Goal: Task Accomplishment & Management: Use online tool/utility

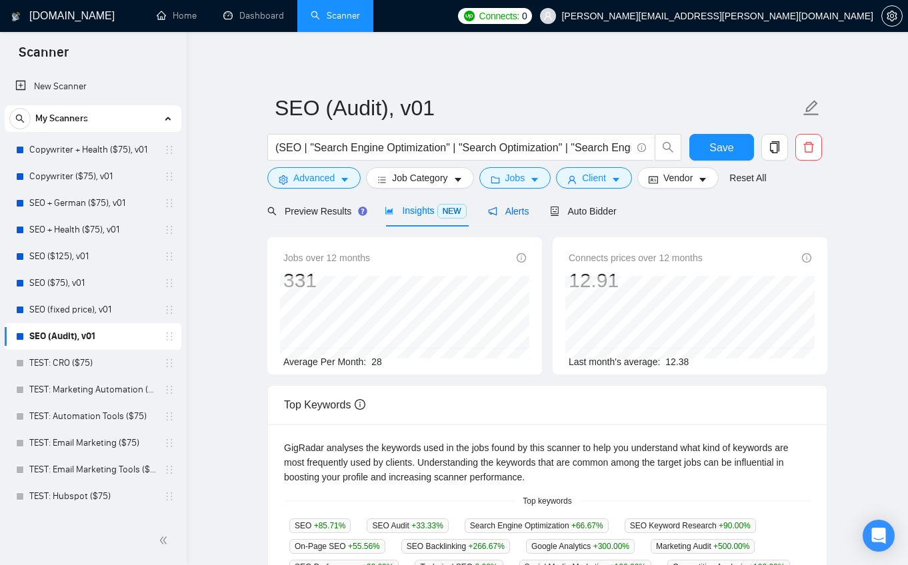
click at [515, 215] on span "Alerts" at bounding box center [508, 211] width 41 height 11
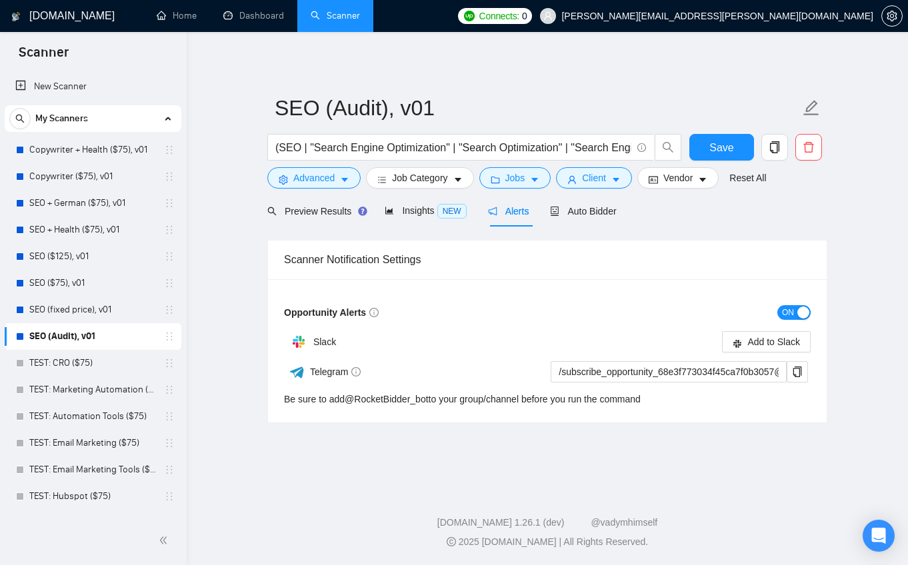
click at [782, 307] on span "ON" at bounding box center [788, 312] width 12 height 15
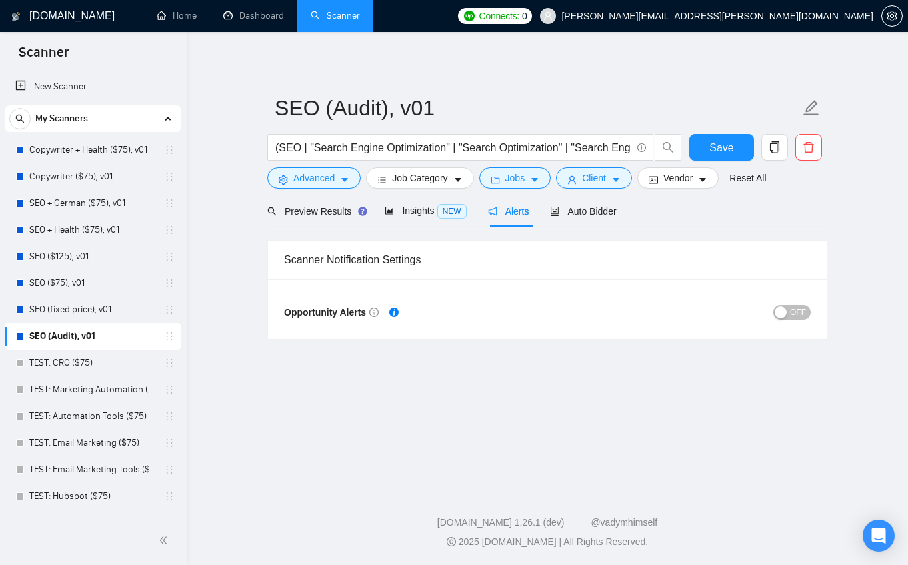
click at [59, 336] on link "SEO (Audit), v01" at bounding box center [92, 336] width 127 height 27
click at [735, 145] on button "Save" at bounding box center [721, 147] width 65 height 27
click at [773, 149] on icon "copy" at bounding box center [774, 147] width 12 height 12
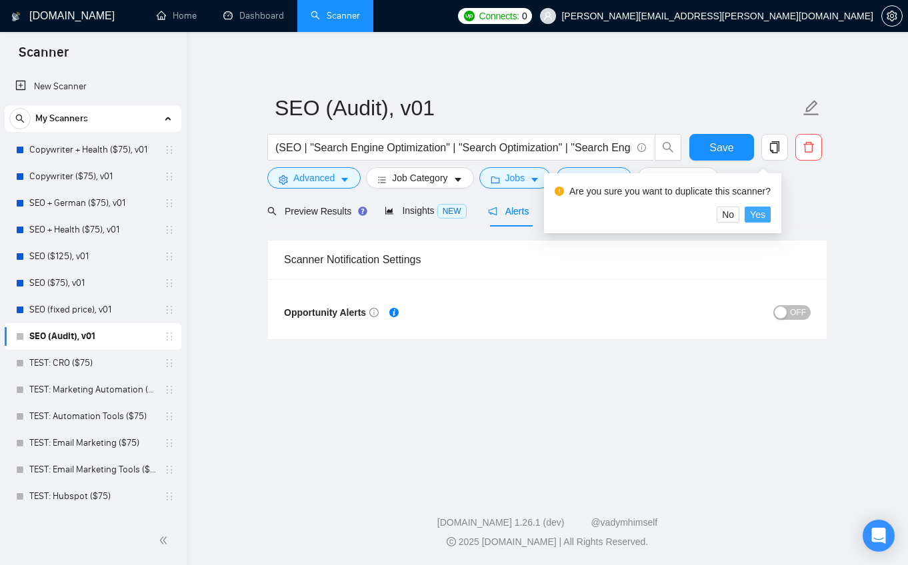
click at [765, 217] on span "Yes" at bounding box center [757, 214] width 15 height 15
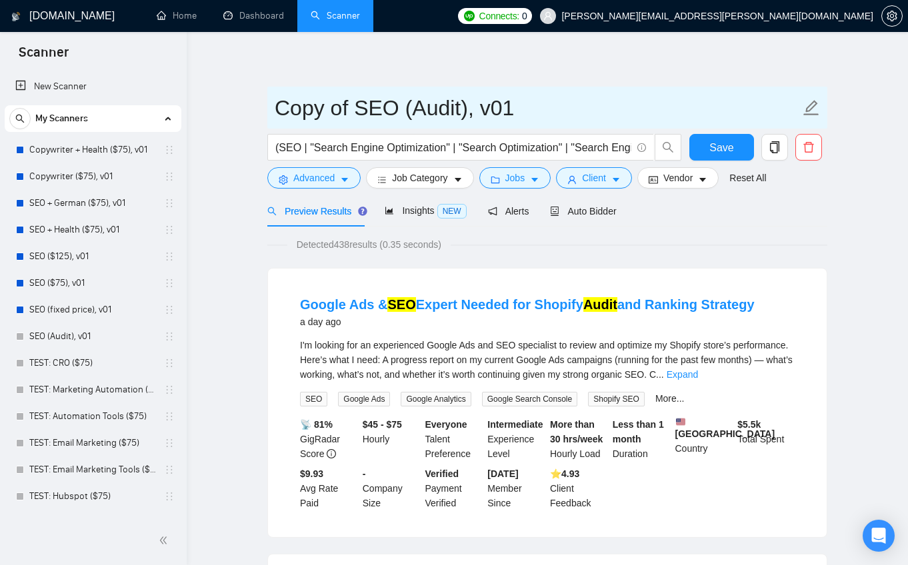
drag, startPoint x: 355, startPoint y: 107, endPoint x: 349, endPoint y: 105, distance: 6.8
click at [349, 105] on input "Copy of SEO (Audit), v01" at bounding box center [537, 107] width 525 height 33
click at [353, 106] on input "Copy of SEO (Audit), v01" at bounding box center [537, 107] width 525 height 33
drag, startPoint x: 354, startPoint y: 107, endPoint x: 278, endPoint y: 109, distance: 76.0
click at [278, 109] on input "Copy of SEO (Audit), v01" at bounding box center [537, 107] width 525 height 33
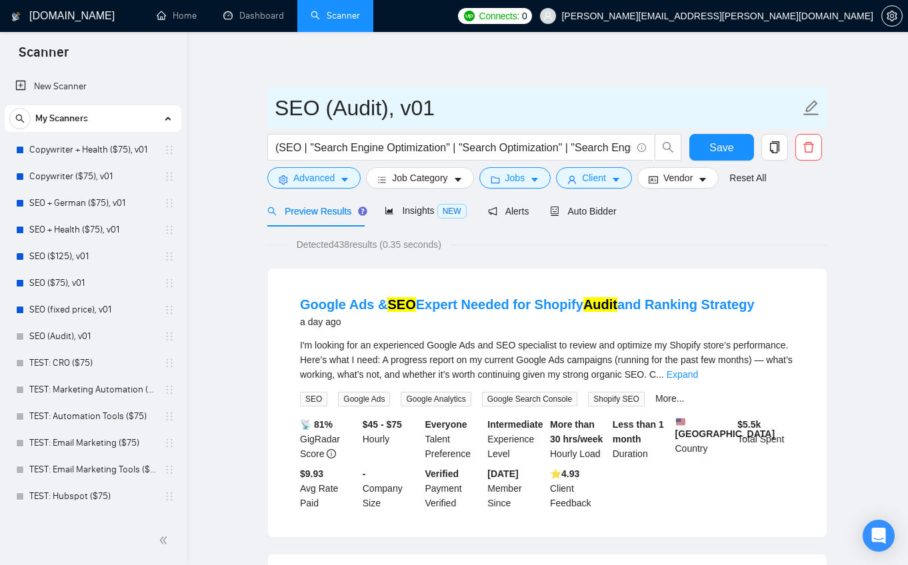
drag, startPoint x: 376, startPoint y: 107, endPoint x: 395, endPoint y: 125, distance: 25.5
click at [377, 107] on input "SEO (Audit), v01" at bounding box center [537, 107] width 525 height 33
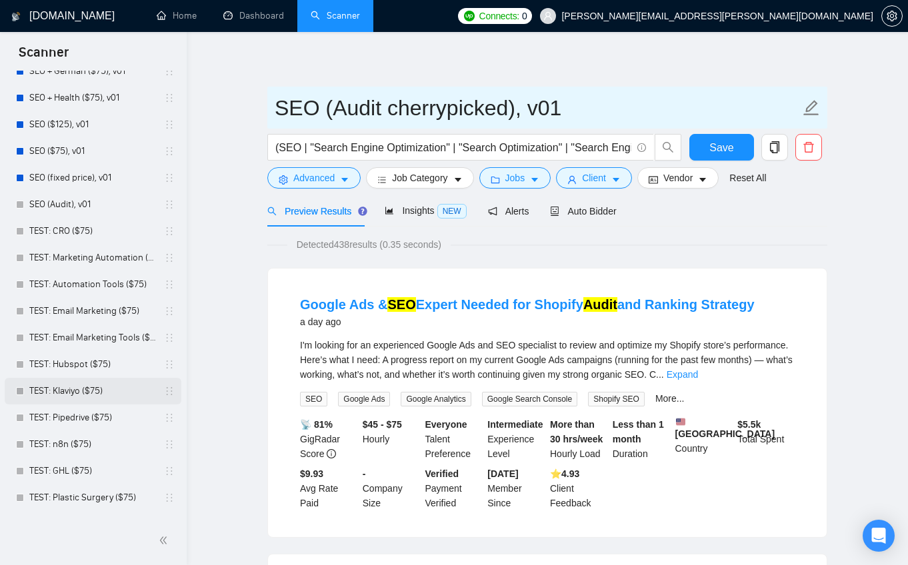
scroll to position [180, 0]
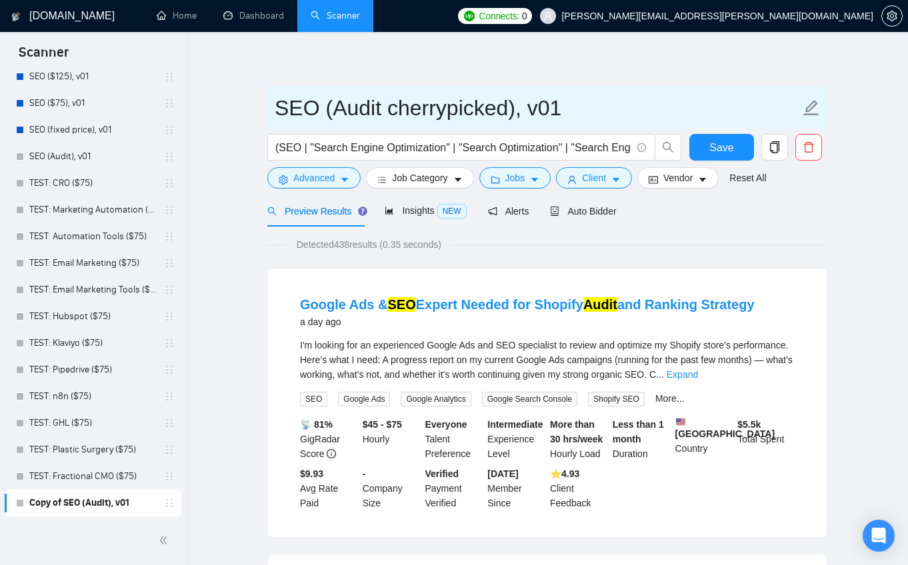
type input "SEO (Audit cherrypicked), v01"
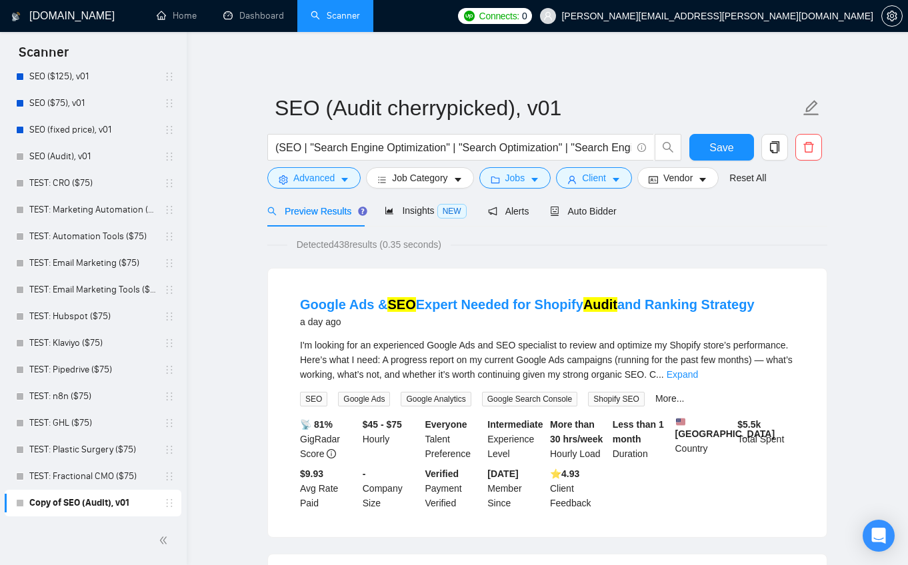
click at [604, 180] on span "Client" at bounding box center [594, 178] width 24 height 15
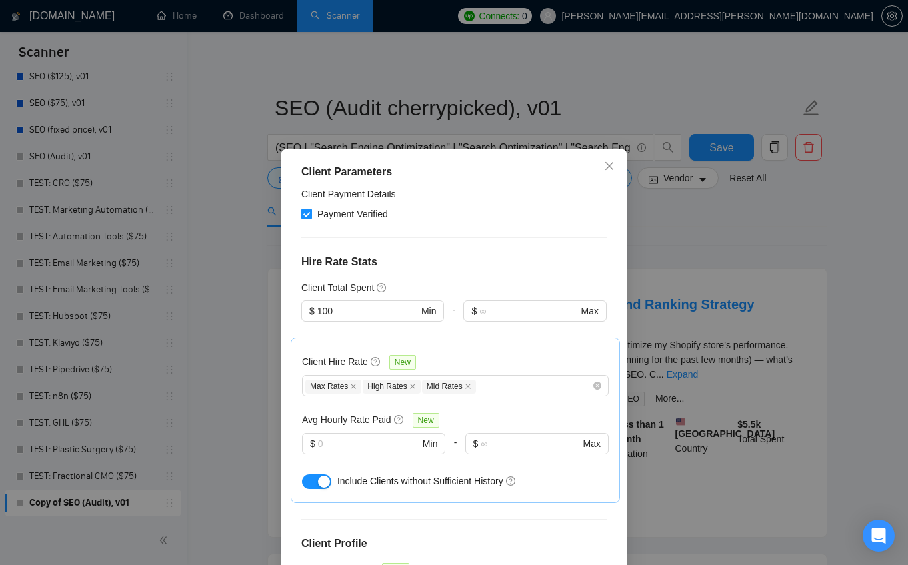
scroll to position [359, 0]
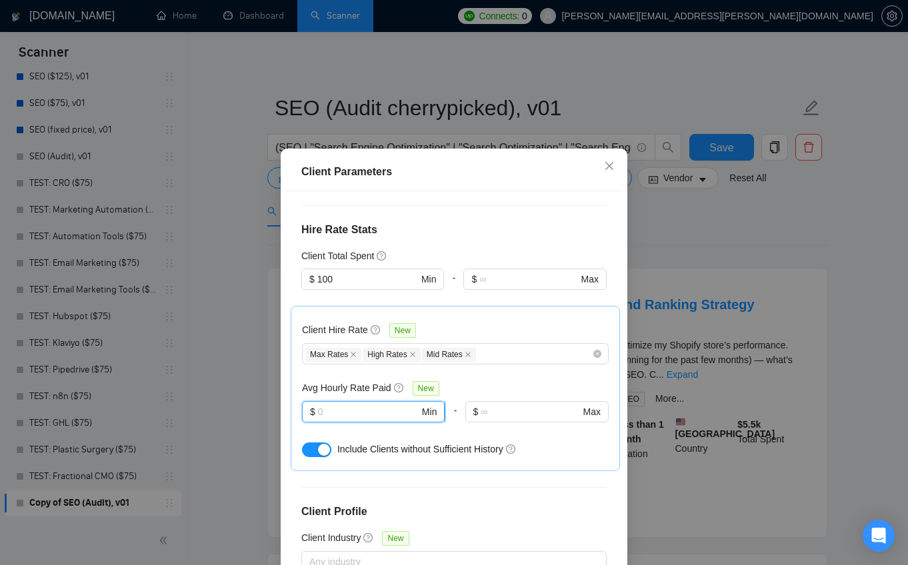
drag, startPoint x: 394, startPoint y: 368, endPoint x: 389, endPoint y: 374, distance: 8.0
click at [394, 405] on input "text" at bounding box center [368, 412] width 101 height 15
type input "30"
click at [376, 272] on input "100" at bounding box center [367, 279] width 101 height 15
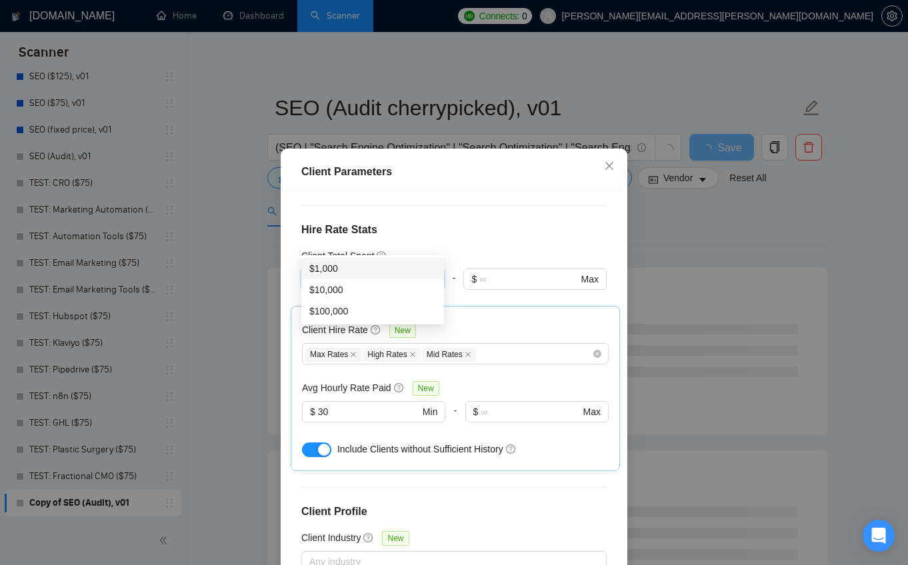
click at [325, 268] on div "$1,000" at bounding box center [372, 268] width 127 height 15
type input "1000"
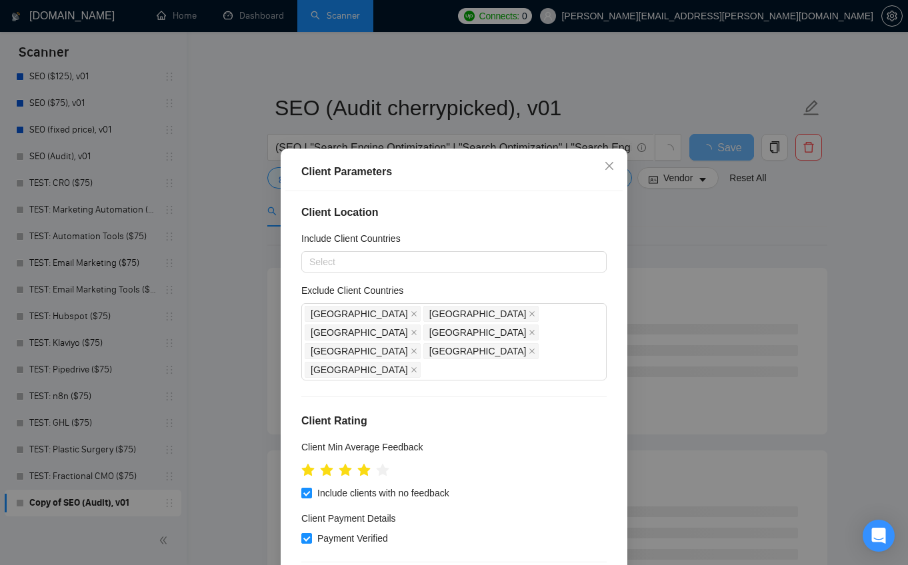
scroll to position [0, 0]
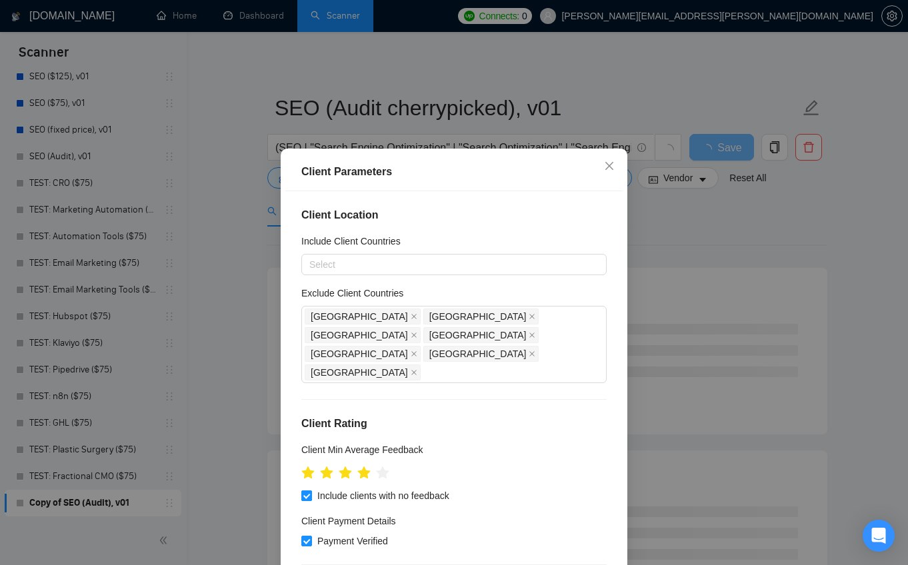
click at [442, 489] on span "Include clients with no feedback" at bounding box center [383, 496] width 143 height 15
click at [311, 491] on input "Include clients with no feedback" at bounding box center [305, 495] width 9 height 9
checkbox input "false"
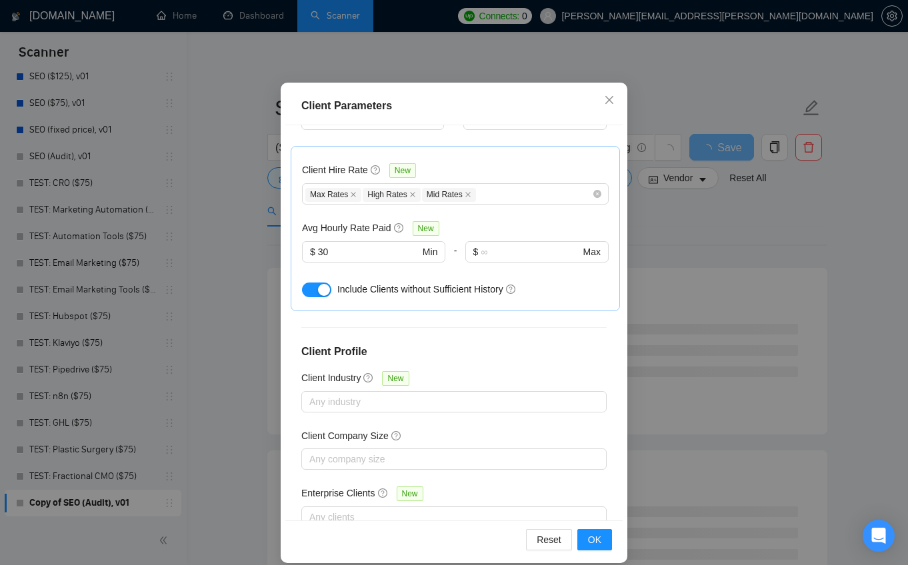
scroll to position [80, 0]
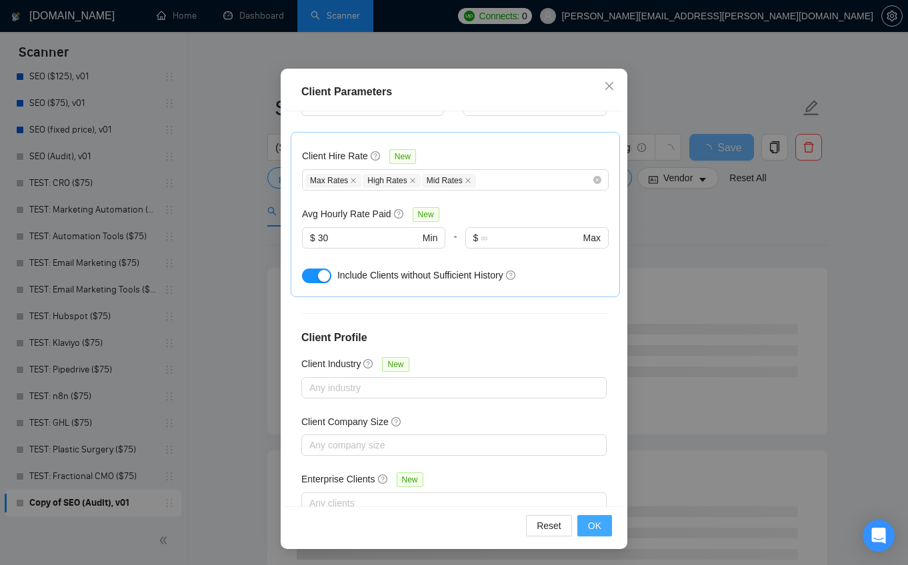
click at [593, 523] on span "OK" at bounding box center [594, 526] width 13 height 15
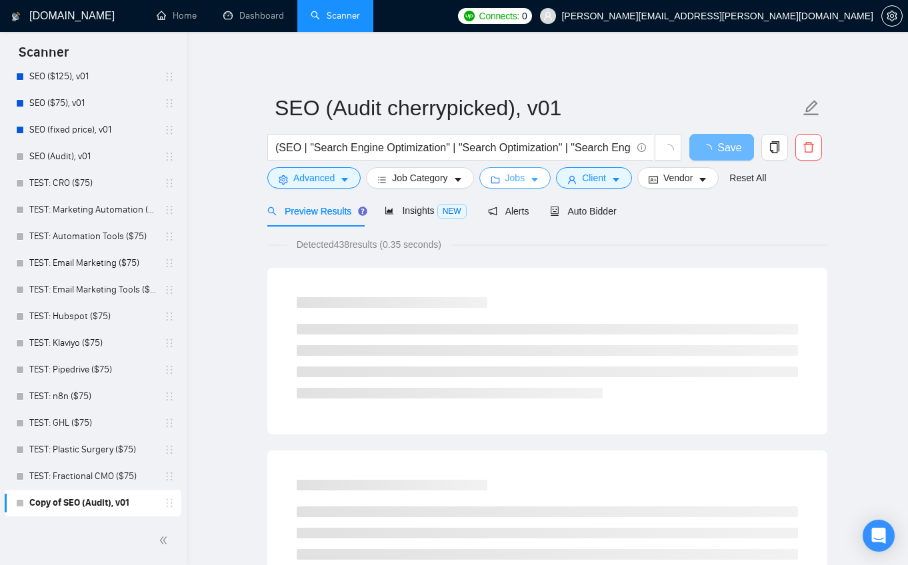
click at [537, 175] on span "caret-down" at bounding box center [534, 180] width 9 height 10
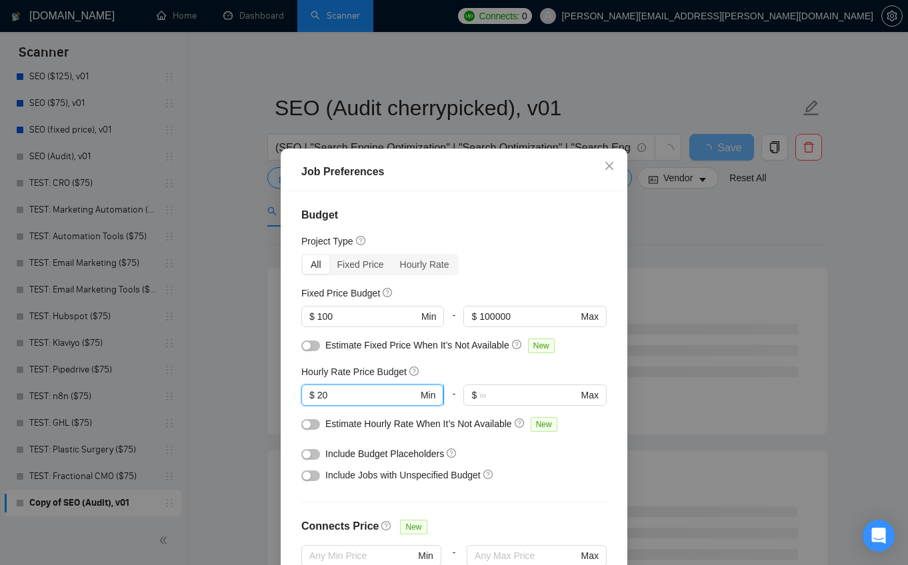
click at [323, 397] on input "20" at bounding box center [367, 395] width 101 height 15
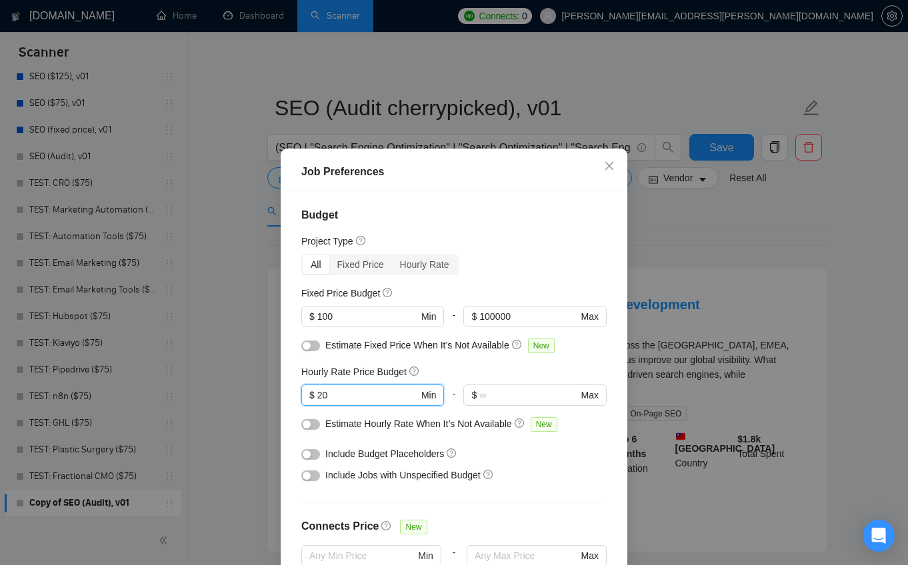
type input "2"
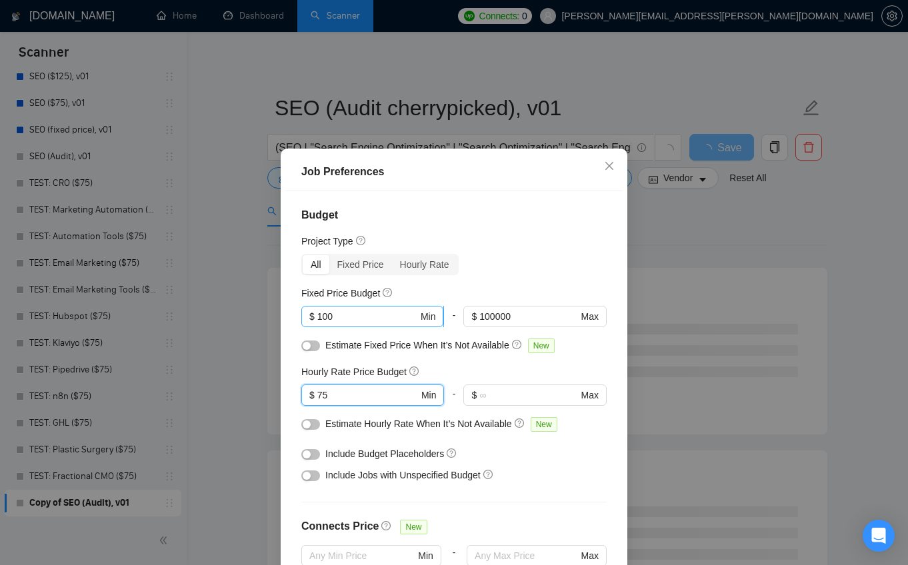
type input "75"
click at [349, 317] on input "100" at bounding box center [367, 316] width 101 height 15
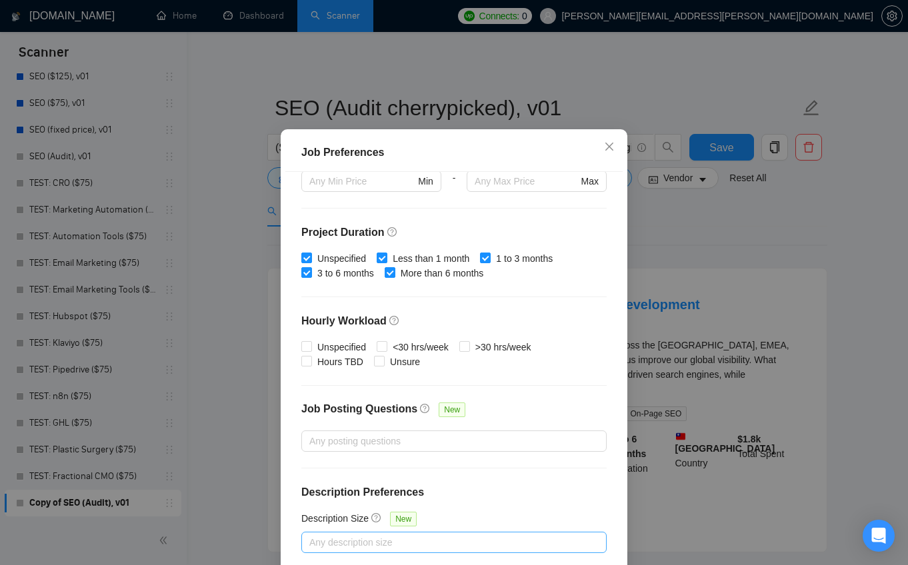
scroll to position [80, 0]
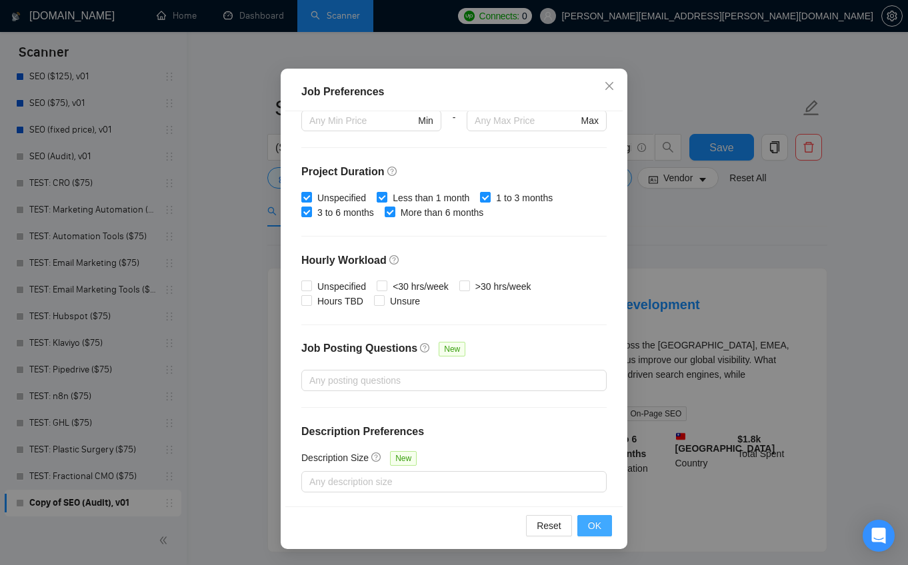
type input "1000"
click at [594, 523] on span "OK" at bounding box center [594, 526] width 13 height 15
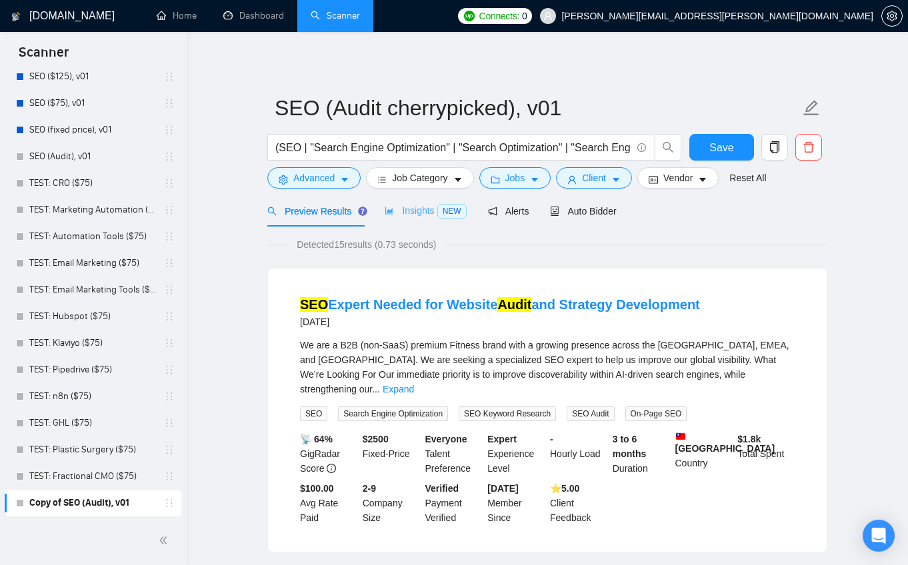
drag, startPoint x: 423, startPoint y: 219, endPoint x: 431, endPoint y: 221, distance: 8.4
click at [423, 218] on div "Insights NEW" at bounding box center [425, 210] width 81 height 31
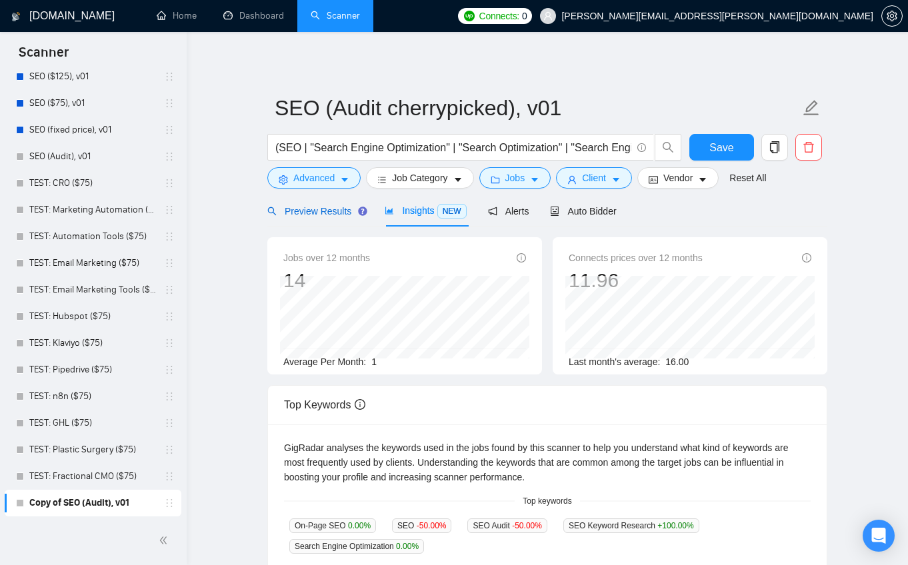
click at [331, 213] on span "Preview Results" at bounding box center [315, 211] width 96 height 11
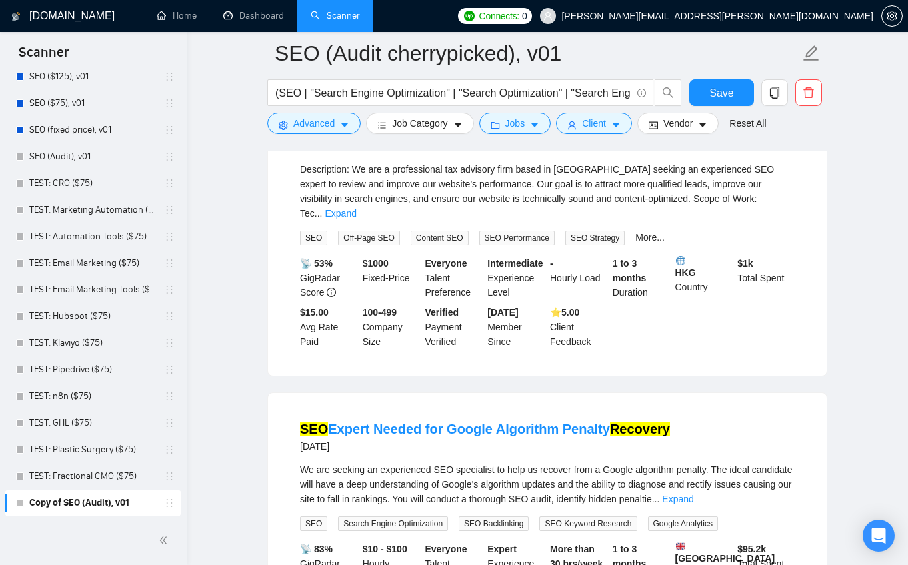
scroll to position [1079, 0]
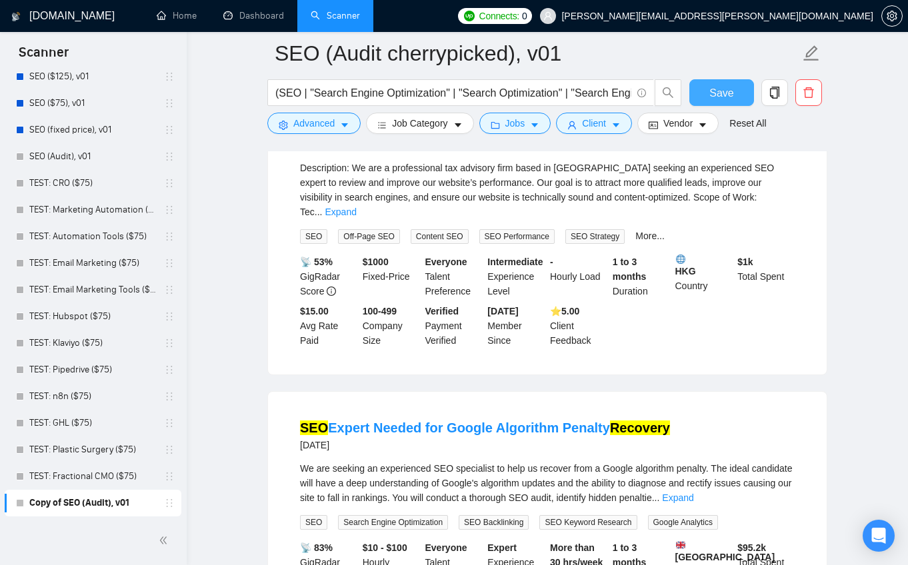
click at [717, 93] on span "Save" at bounding box center [721, 93] width 24 height 17
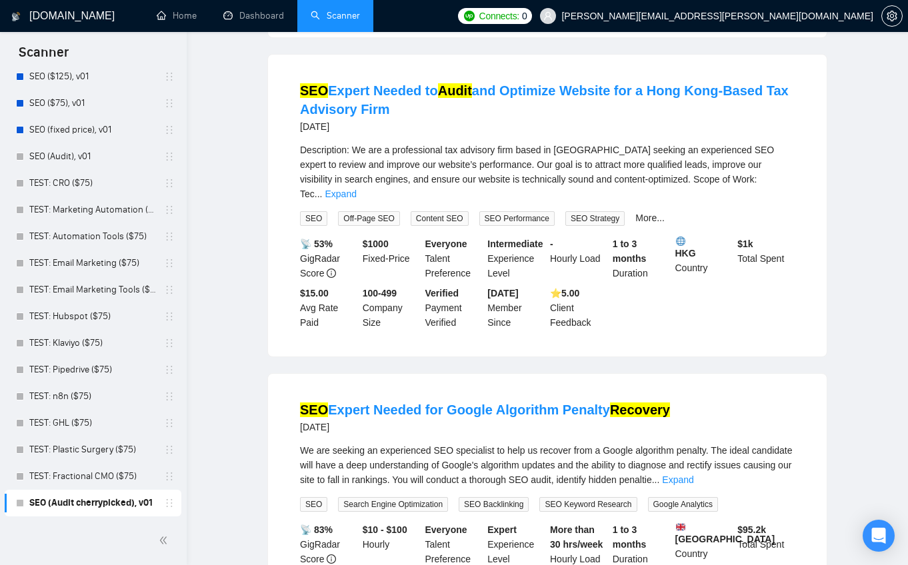
scroll to position [0, 0]
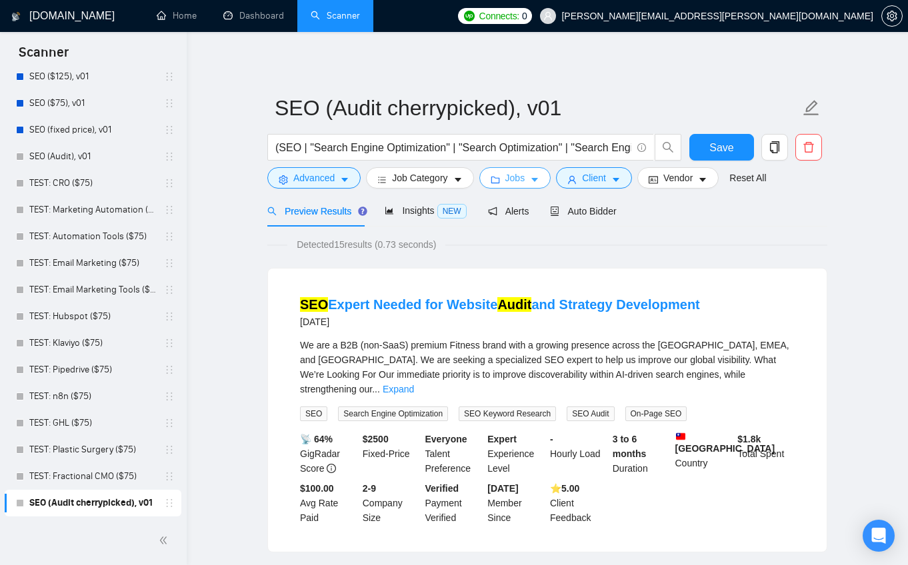
click at [536, 177] on icon "caret-down" at bounding box center [534, 179] width 9 height 9
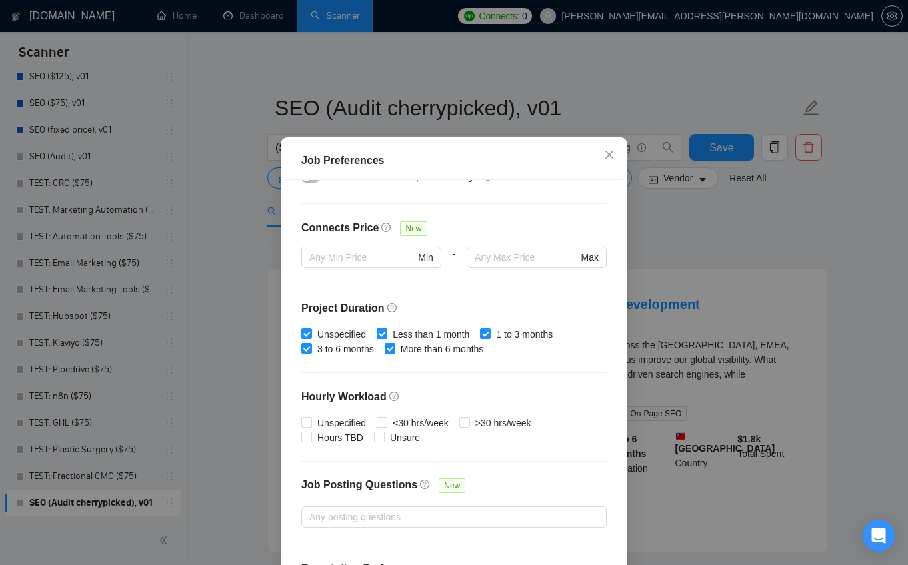
scroll to position [91, 0]
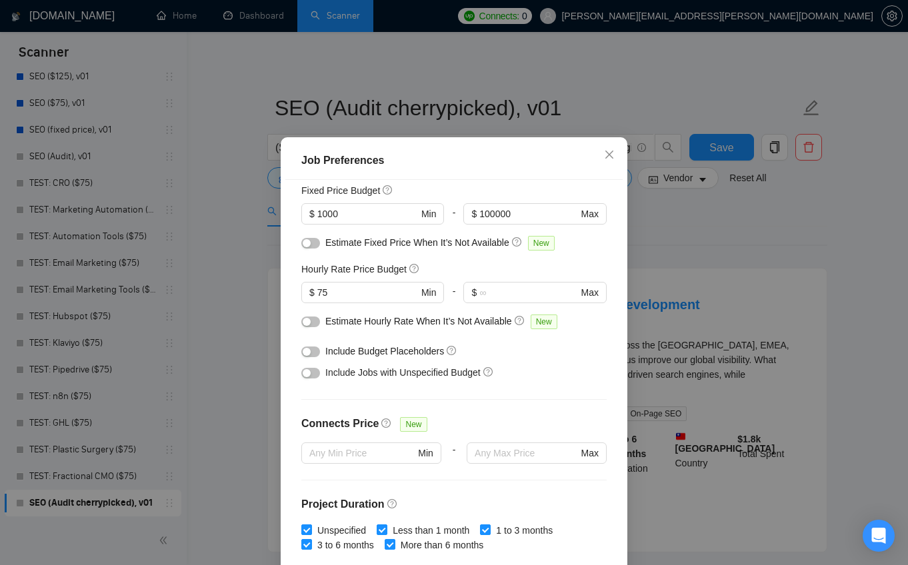
click at [766, 249] on div "Job Preferences Budget Project Type All Fixed Price Hourly Rate Fixed Price Bud…" at bounding box center [454, 282] width 908 height 565
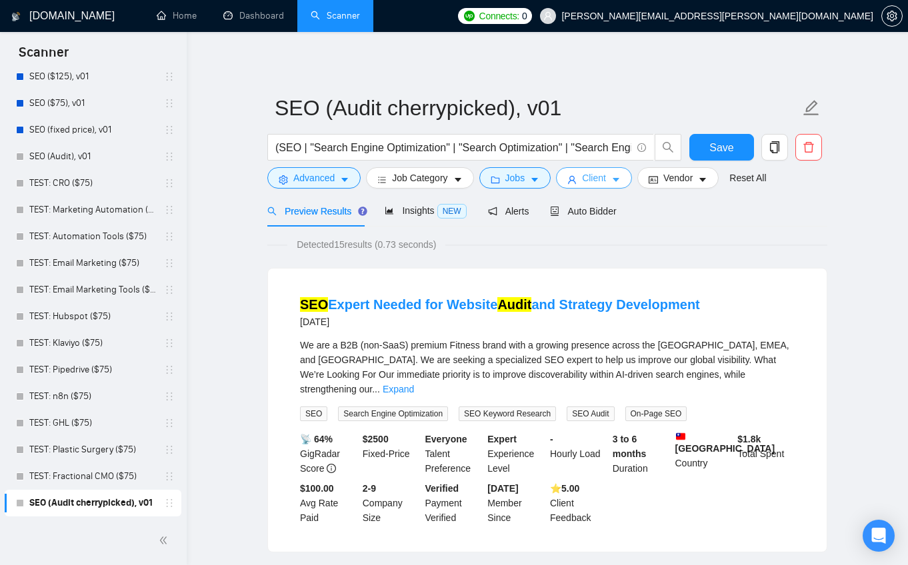
click at [620, 183] on icon "caret-down" at bounding box center [615, 179] width 9 height 9
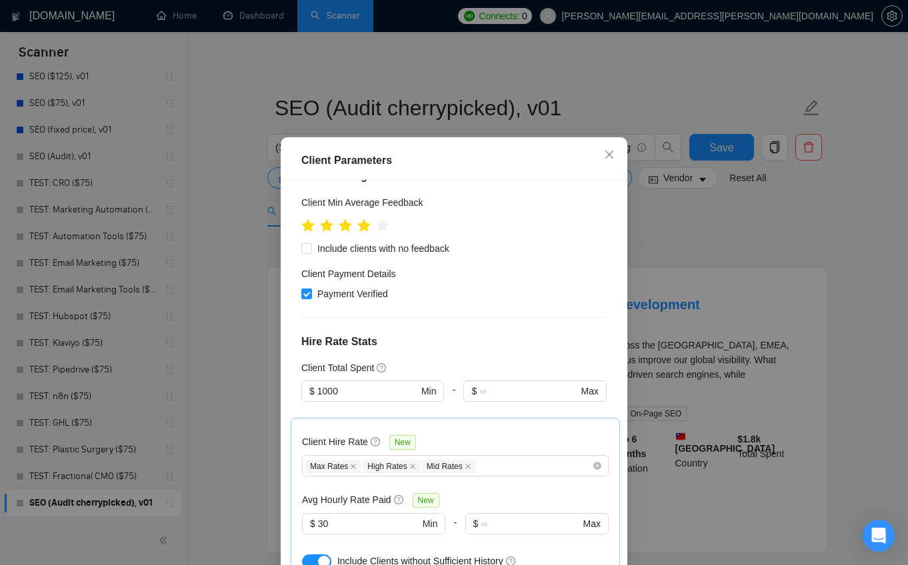
scroll to position [309, 0]
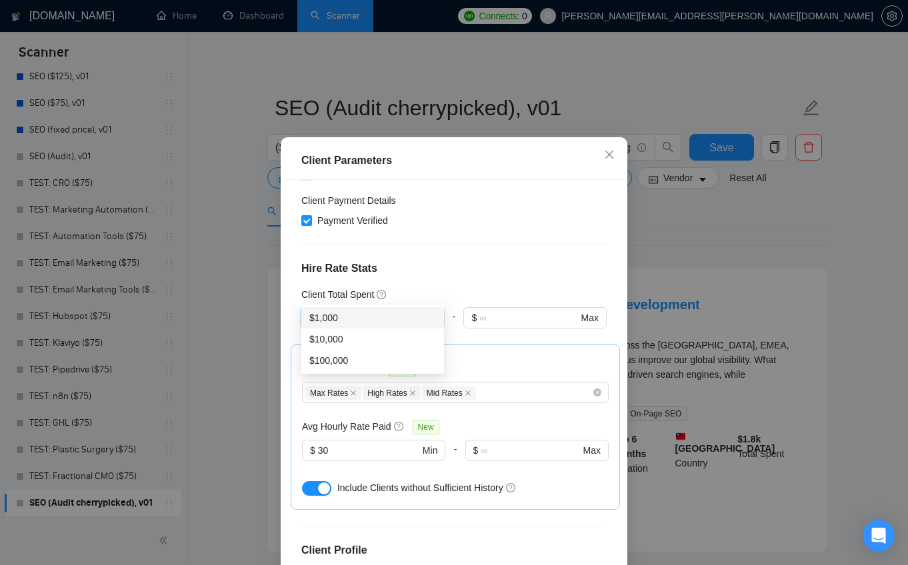
drag, startPoint x: 335, startPoint y: 291, endPoint x: 343, endPoint y: 291, distance: 8.0
click at [343, 311] on input "1000" at bounding box center [367, 318] width 101 height 15
type input "100"
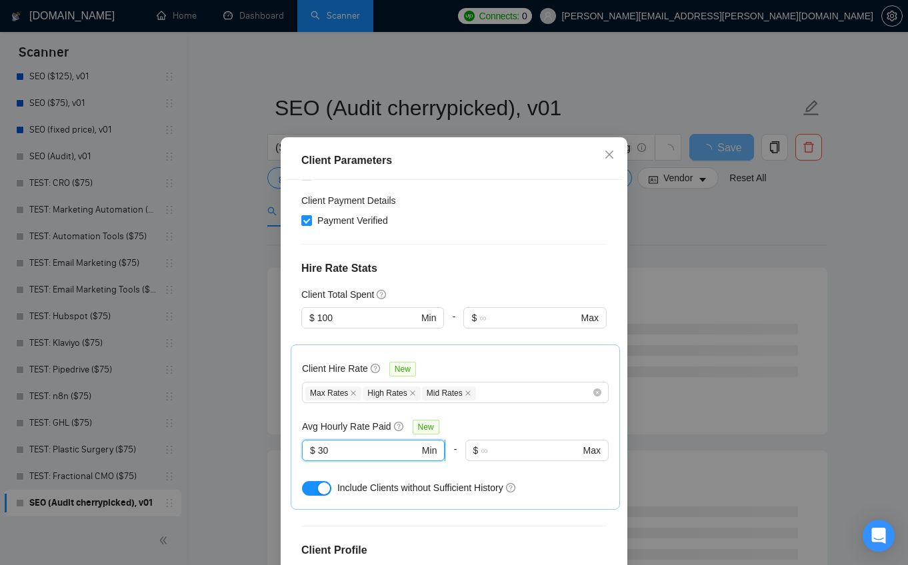
click at [324, 443] on input "30" at bounding box center [368, 450] width 101 height 15
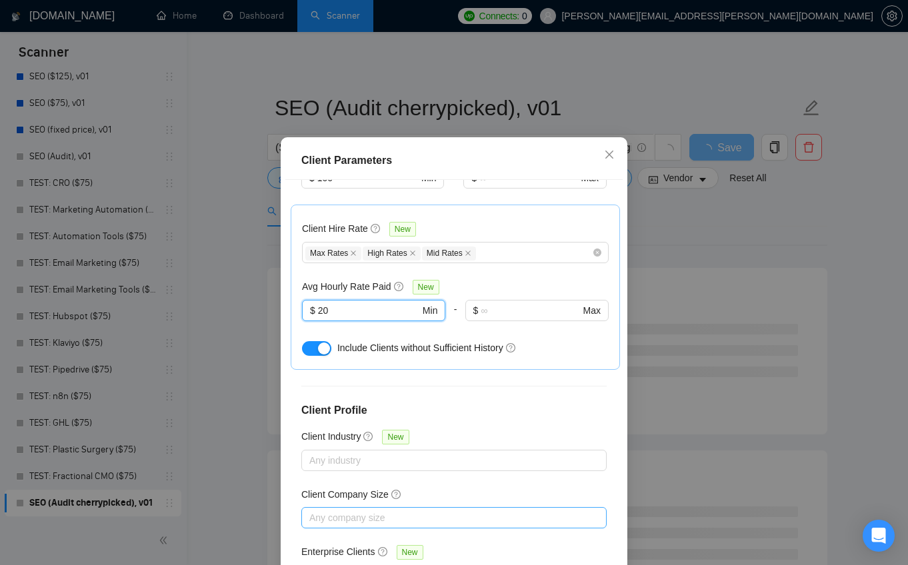
scroll to position [453, 0]
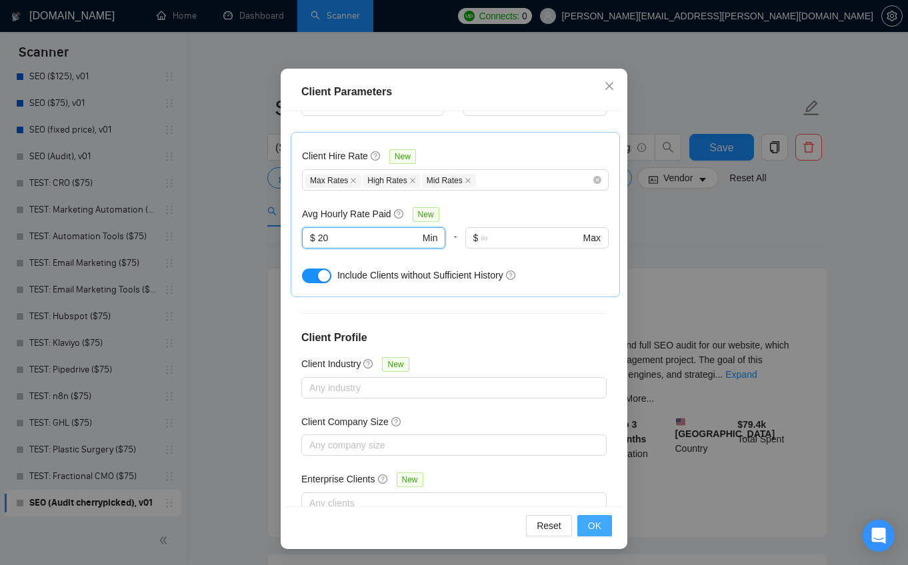
type input "20"
click at [598, 524] on span "OK" at bounding box center [594, 526] width 13 height 15
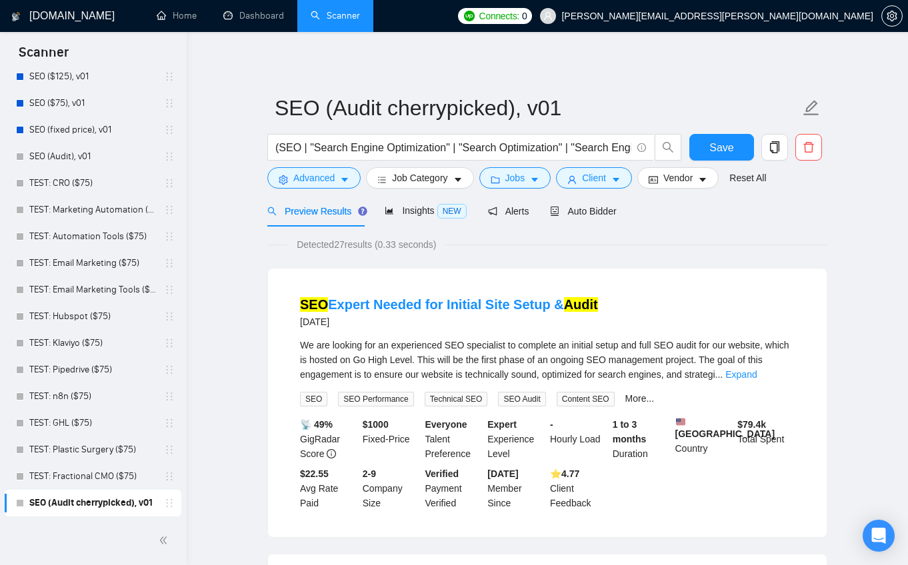
click at [411, 208] on span "Insights NEW" at bounding box center [425, 210] width 81 height 11
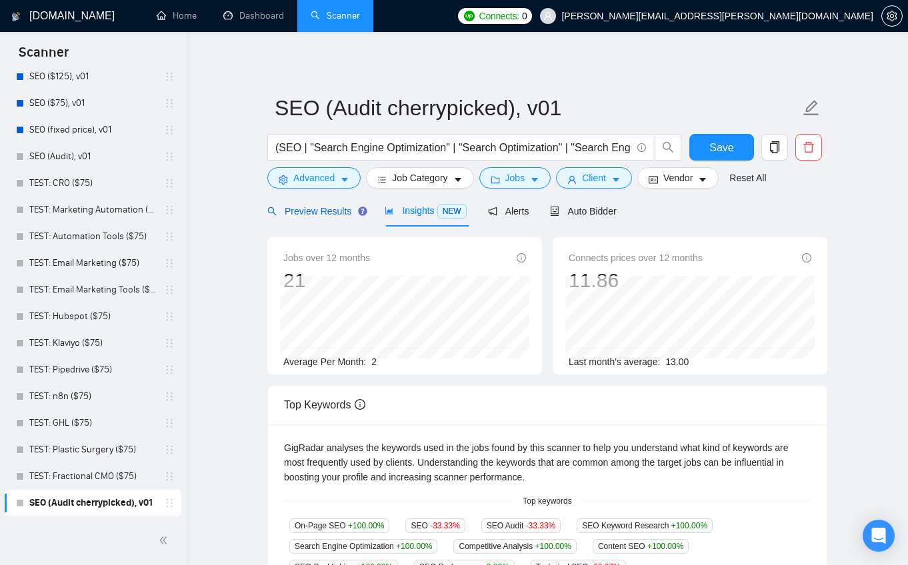
click at [321, 211] on span "Preview Results" at bounding box center [315, 211] width 96 height 11
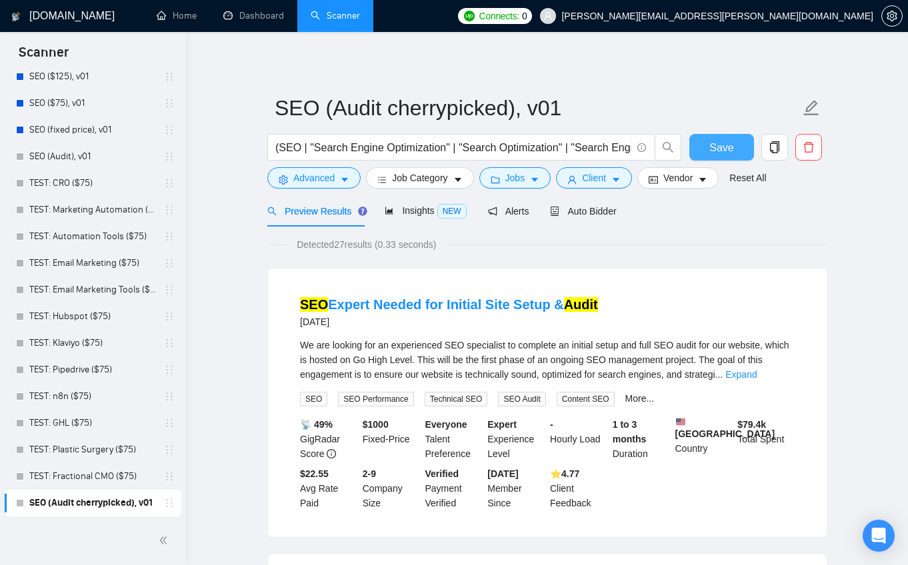
click at [725, 145] on span "Save" at bounding box center [721, 147] width 24 height 17
click at [517, 211] on span "Alerts" at bounding box center [508, 211] width 41 height 11
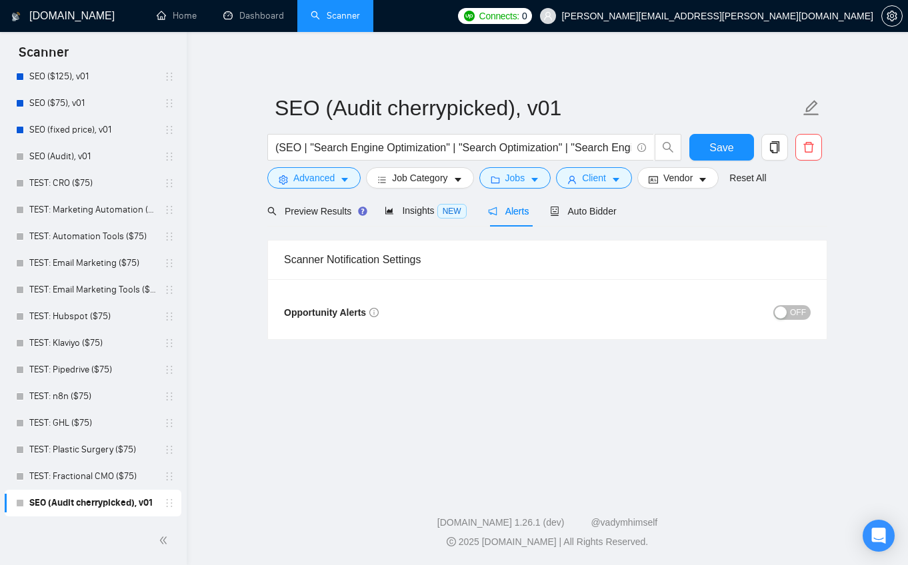
click at [791, 313] on span "OFF" at bounding box center [798, 312] width 16 height 15
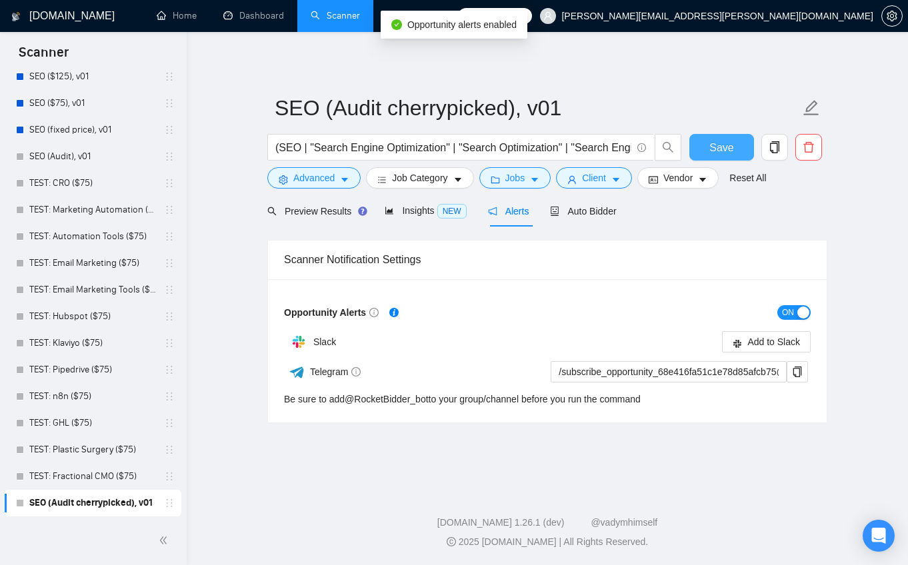
click at [720, 151] on span "Save" at bounding box center [721, 147] width 24 height 17
click at [413, 210] on span "Insights NEW" at bounding box center [425, 210] width 81 height 11
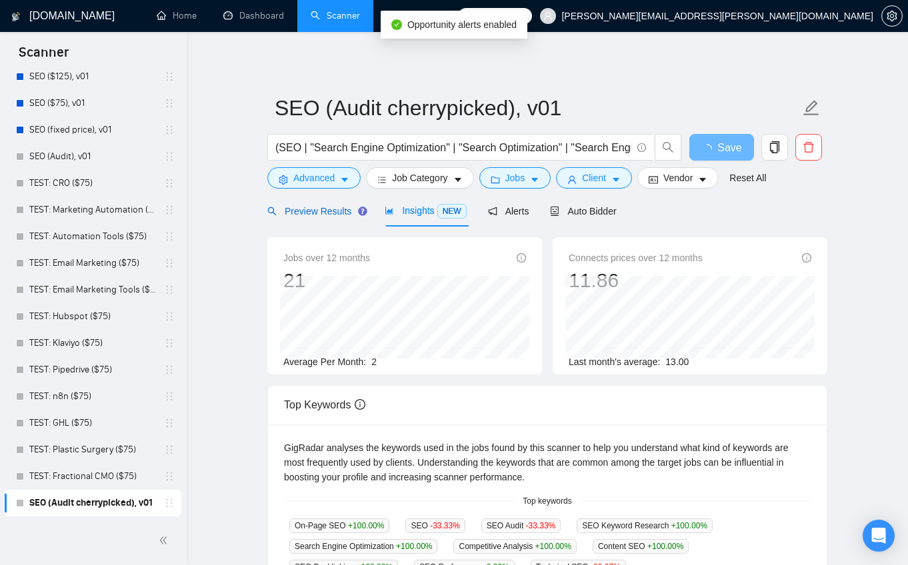
click at [335, 216] on span "Preview Results" at bounding box center [315, 211] width 96 height 11
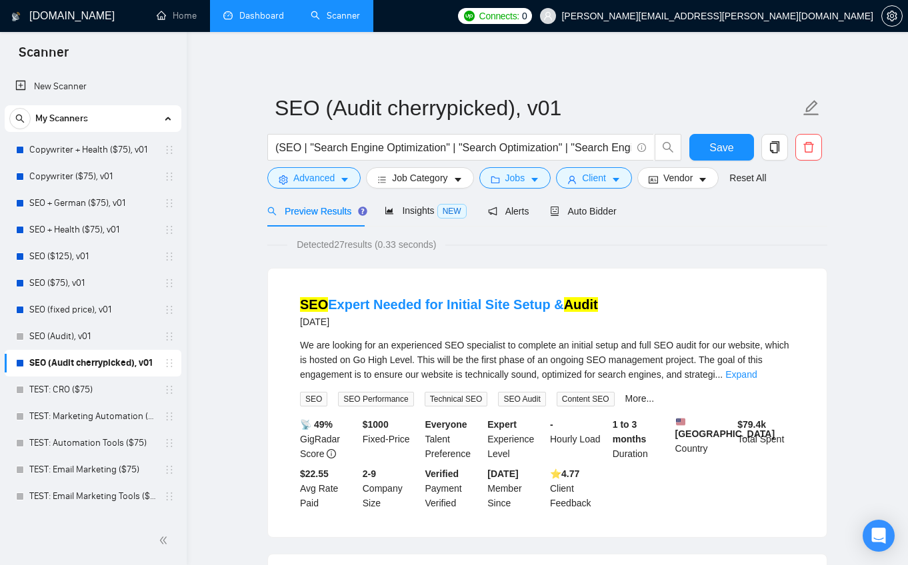
drag, startPoint x: 166, startPoint y: 131, endPoint x: 221, endPoint y: 11, distance: 131.2
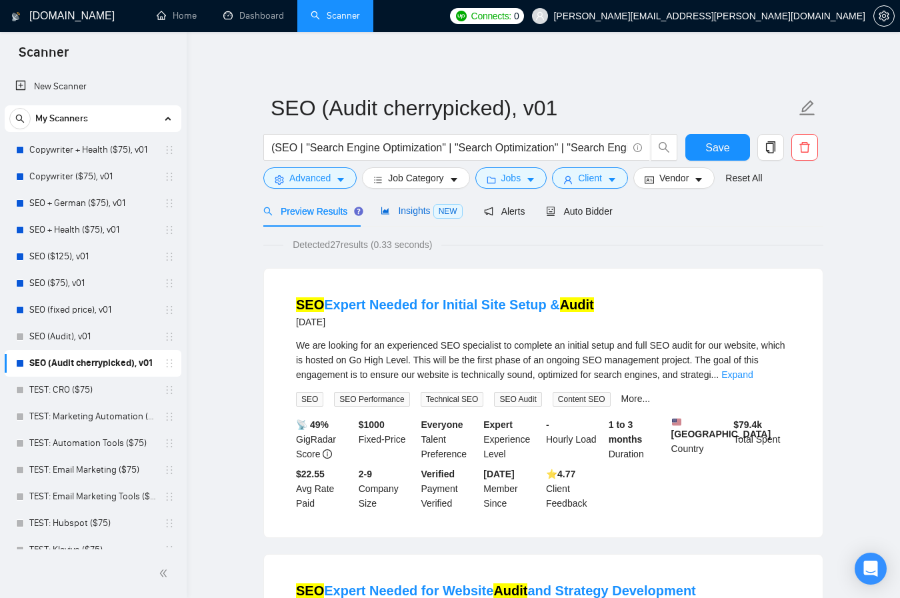
click at [425, 214] on span "Insights NEW" at bounding box center [421, 210] width 81 height 11
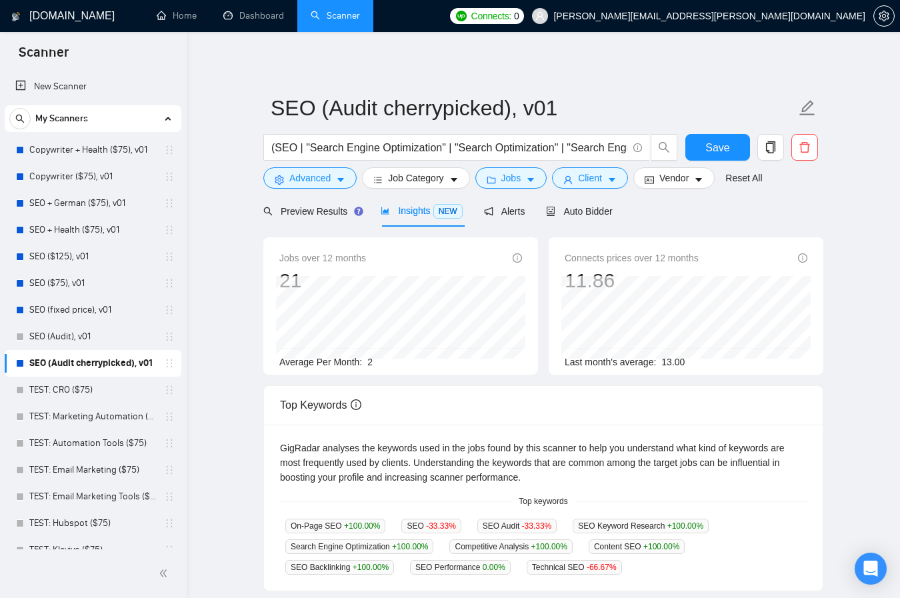
click at [730, 67] on div "SEO (Audit cherrypicked), v01 (SEO | "Search Engine Optimization" | "Search Opt…" at bounding box center [543, 452] width 560 height 798
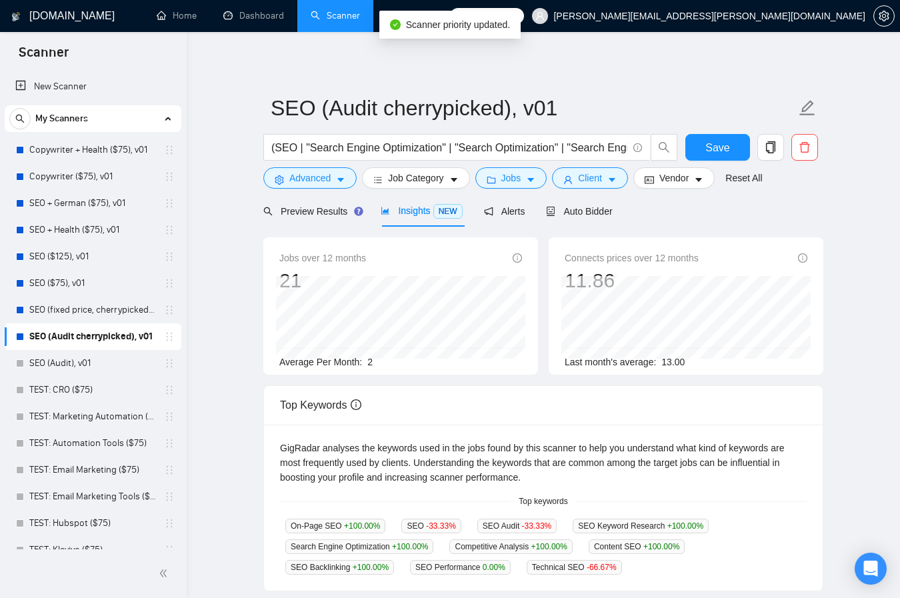
click at [860, 226] on main "SEO (Audit cherrypicked), v01 (SEO | "Search Engine Optimization" | "Search Opt…" at bounding box center [543, 452] width 670 height 798
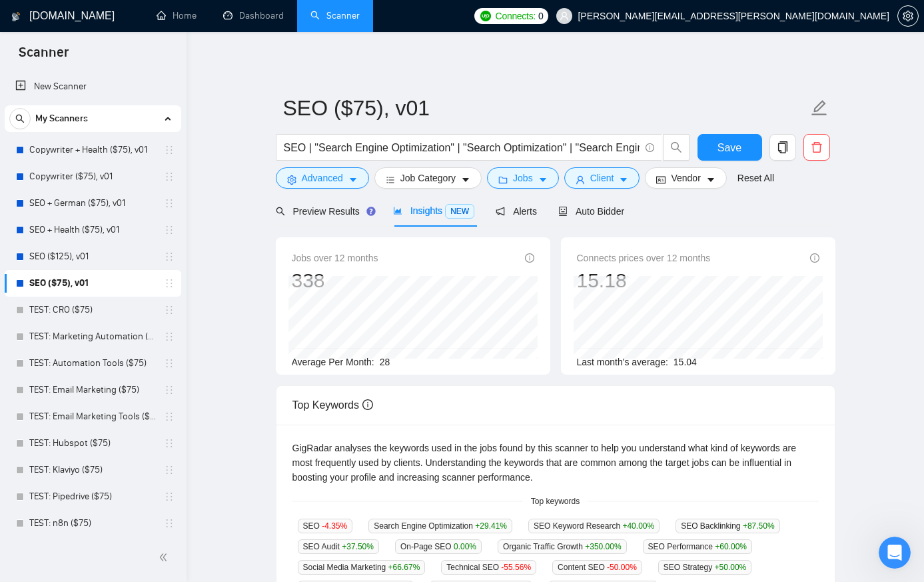
scroll to position [67, 0]
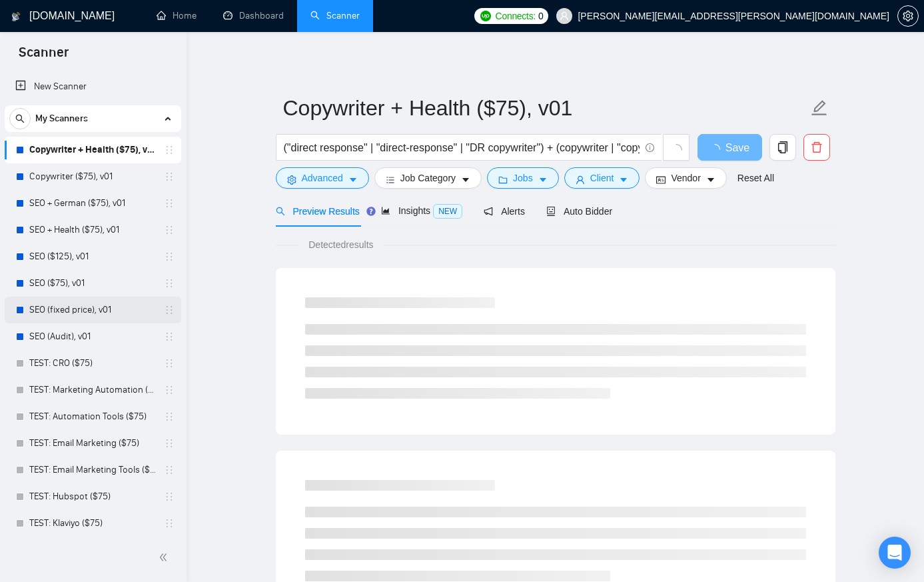
click at [79, 311] on link "SEO (fixed price), v01" at bounding box center [92, 310] width 127 height 27
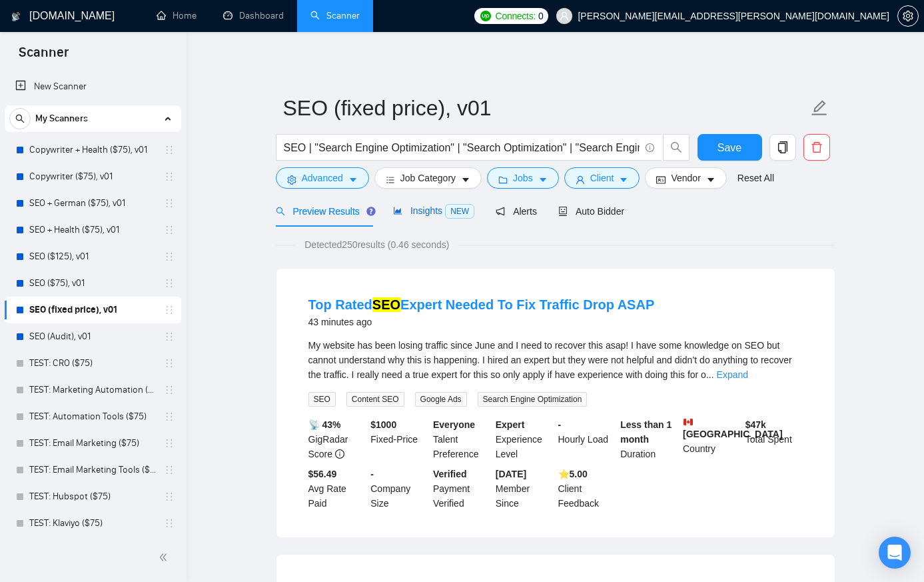
click at [417, 218] on div "Insights NEW" at bounding box center [433, 210] width 81 height 15
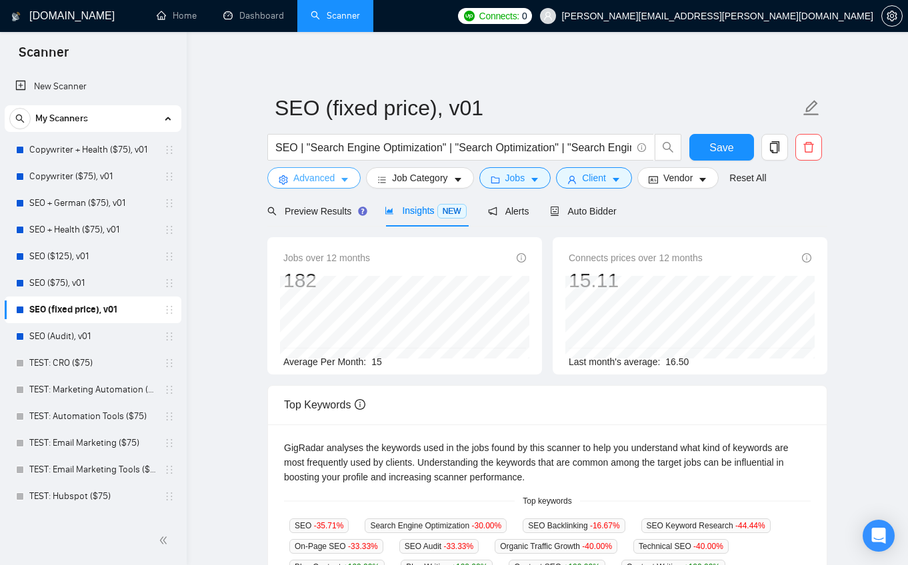
click at [346, 179] on icon "caret-down" at bounding box center [344, 181] width 7 height 4
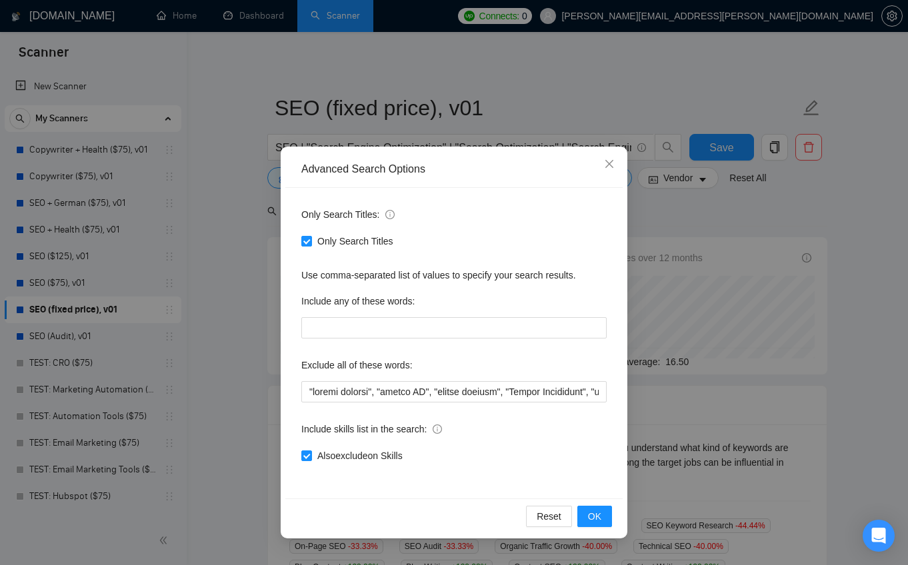
click at [428, 88] on div "Advanced Search Options Only Search Titles: Only Search Titles Use comma-separa…" at bounding box center [454, 282] width 908 height 565
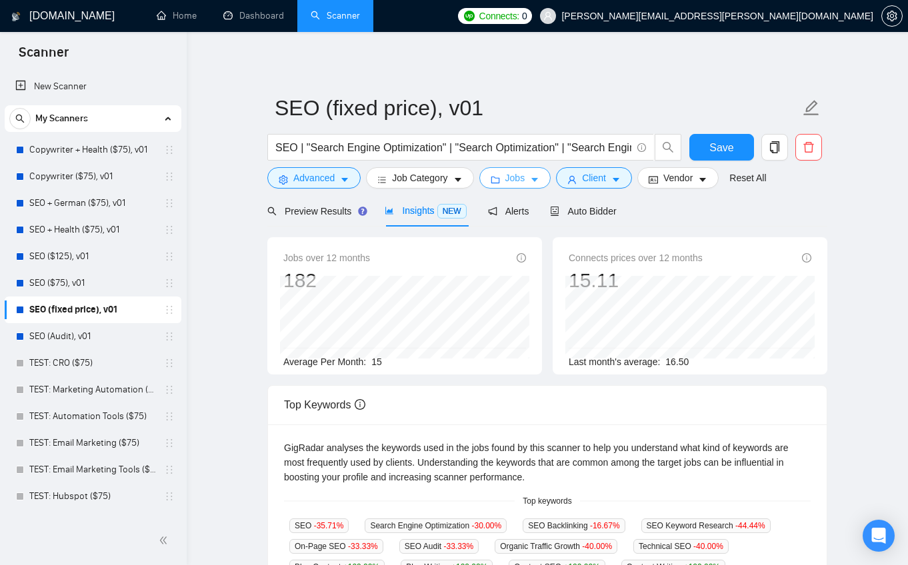
click at [523, 175] on span "Jobs" at bounding box center [515, 178] width 20 height 15
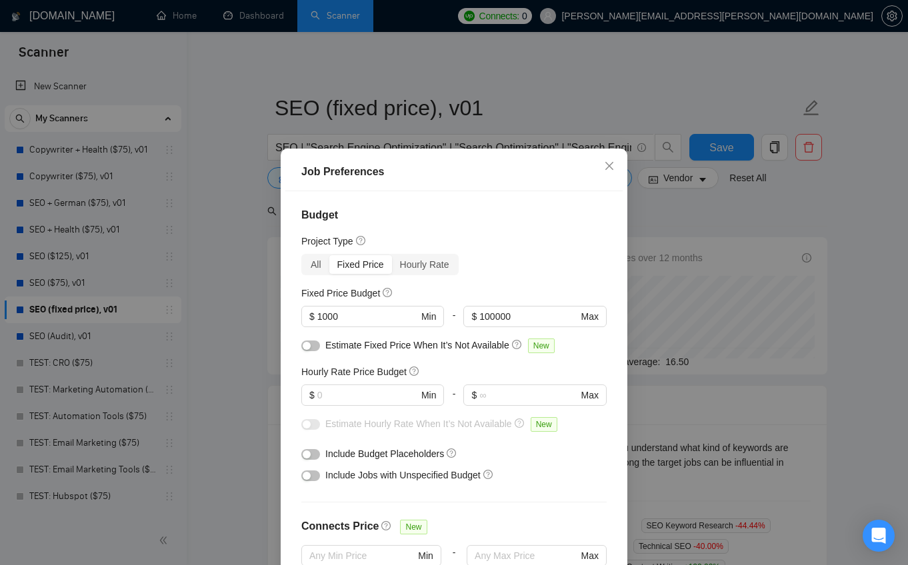
click at [713, 251] on div "Job Preferences Budget Project Type All Fixed Price Hourly Rate Fixed Price Bud…" at bounding box center [454, 282] width 908 height 565
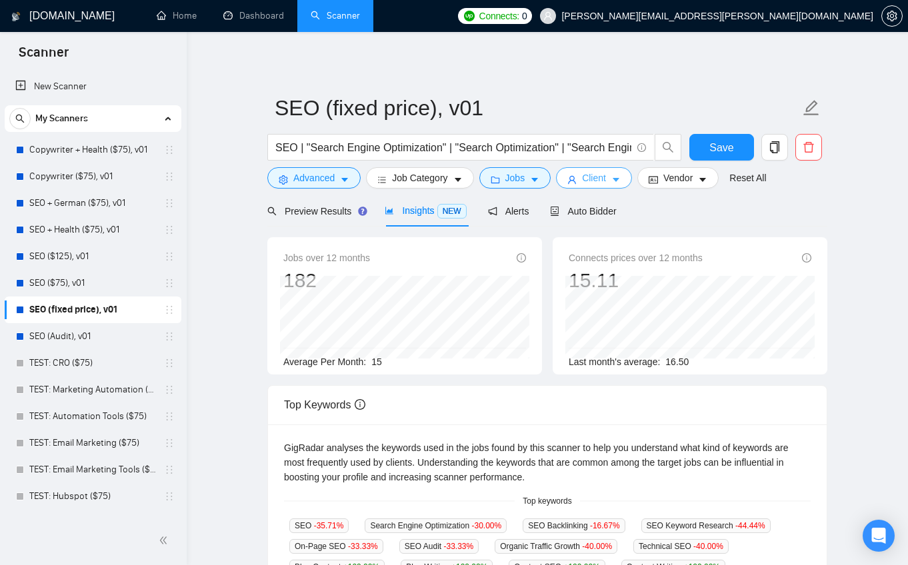
click at [598, 179] on span "Client" at bounding box center [594, 178] width 24 height 15
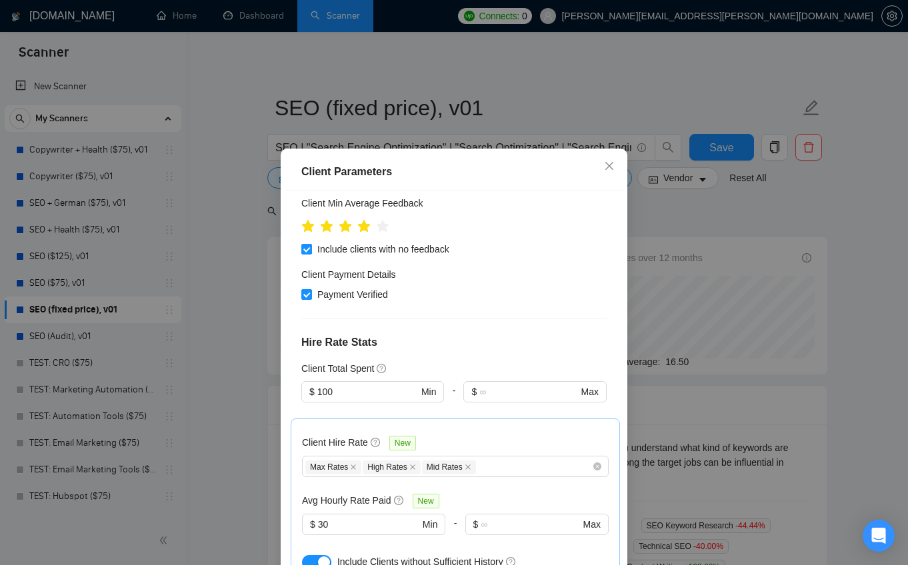
scroll to position [248, 0]
click at [699, 269] on div "Client Parameters Client Location Include Client Countries Select Exclude Clien…" at bounding box center [454, 282] width 908 height 565
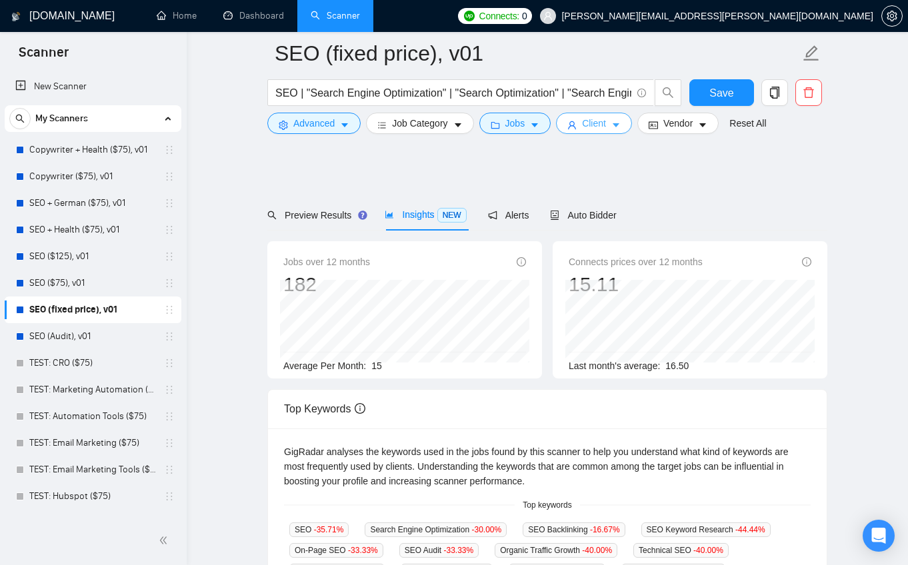
scroll to position [0, 0]
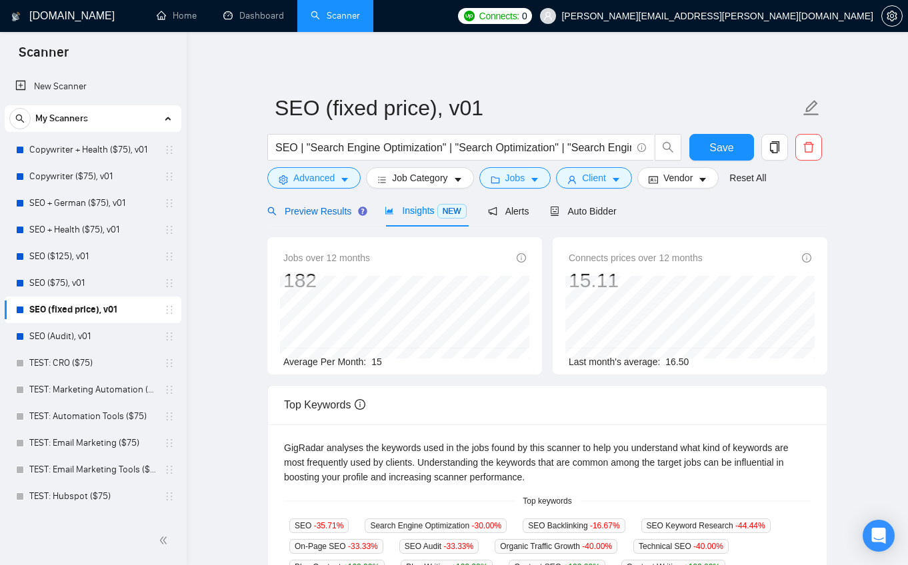
click at [314, 210] on span "Preview Results" at bounding box center [315, 211] width 96 height 11
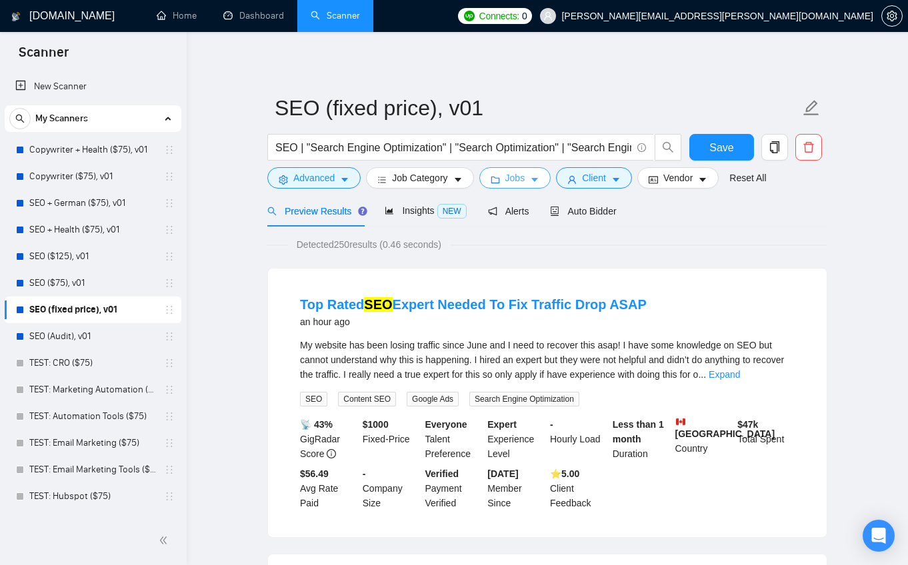
click at [515, 183] on span "Jobs" at bounding box center [515, 178] width 20 height 15
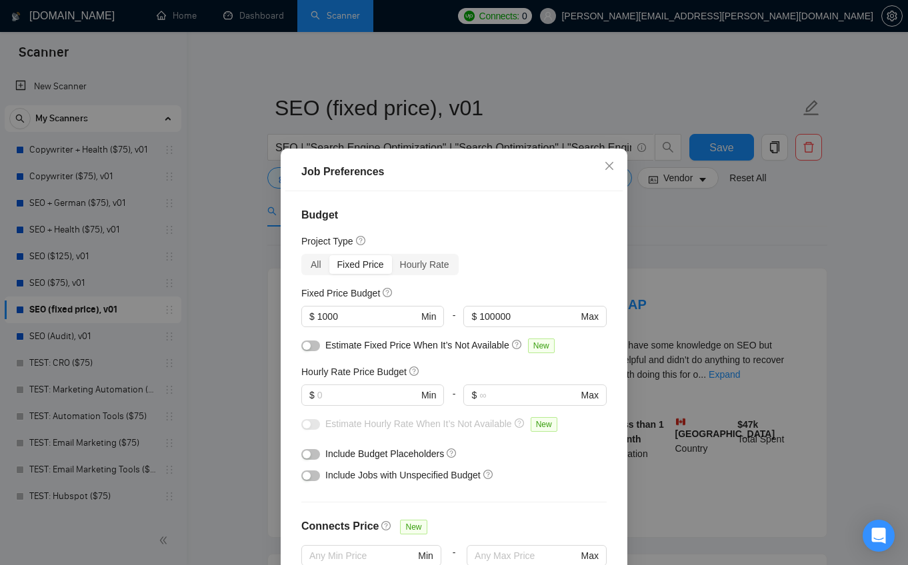
click at [816, 223] on div "Job Preferences Budget Project Type All Fixed Price Hourly Rate Fixed Price Bud…" at bounding box center [454, 282] width 908 height 565
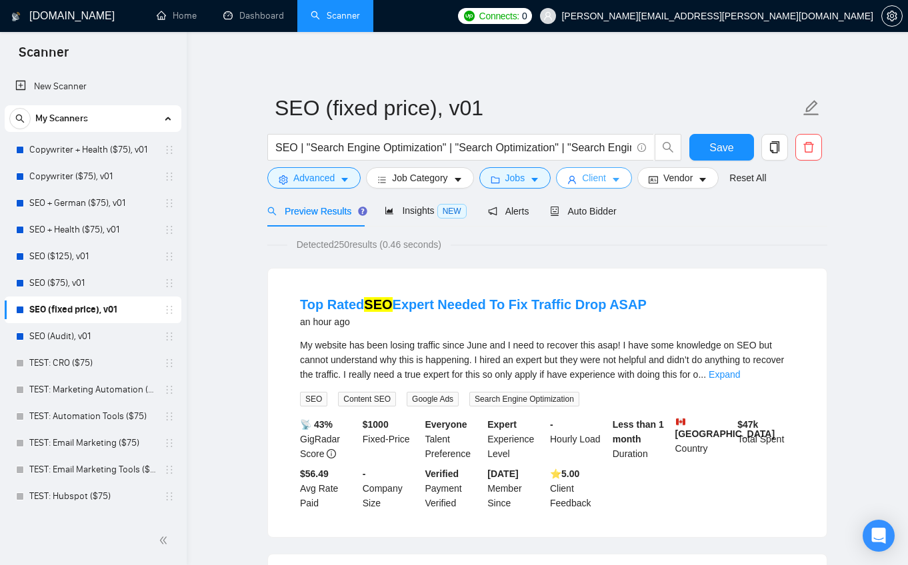
click at [620, 182] on icon "caret-down" at bounding box center [615, 179] width 9 height 9
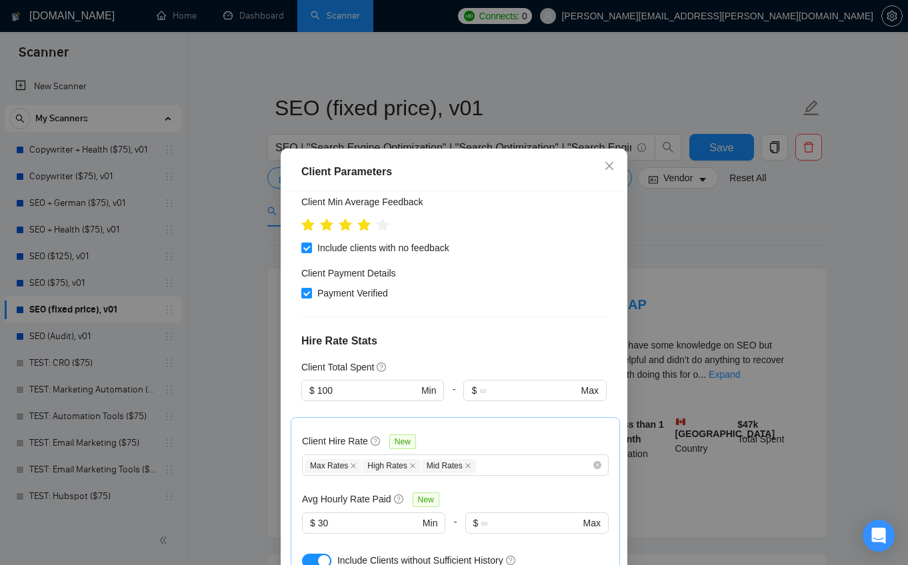
click at [756, 276] on div "Client Parameters Client Location Include Client Countries Select Exclude Clien…" at bounding box center [454, 282] width 908 height 565
